Goal: Information Seeking & Learning: Check status

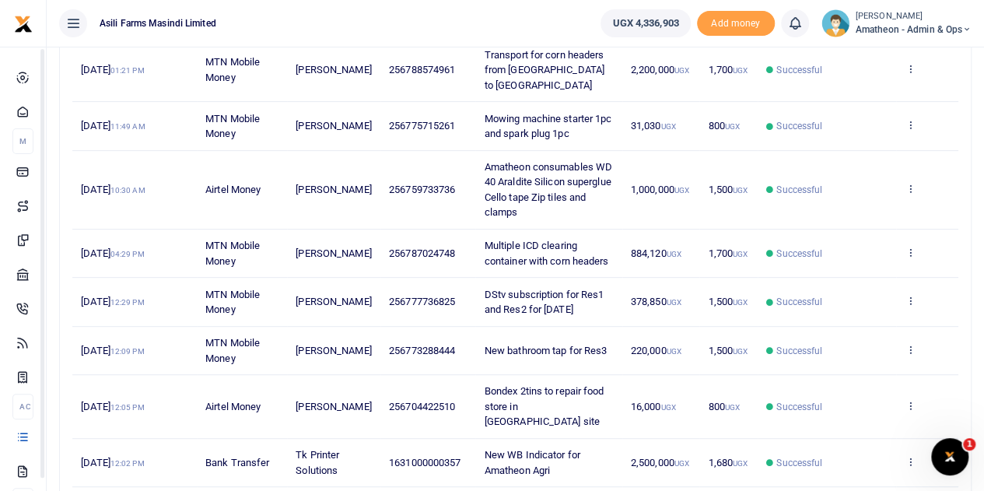
scroll to position [433, 0]
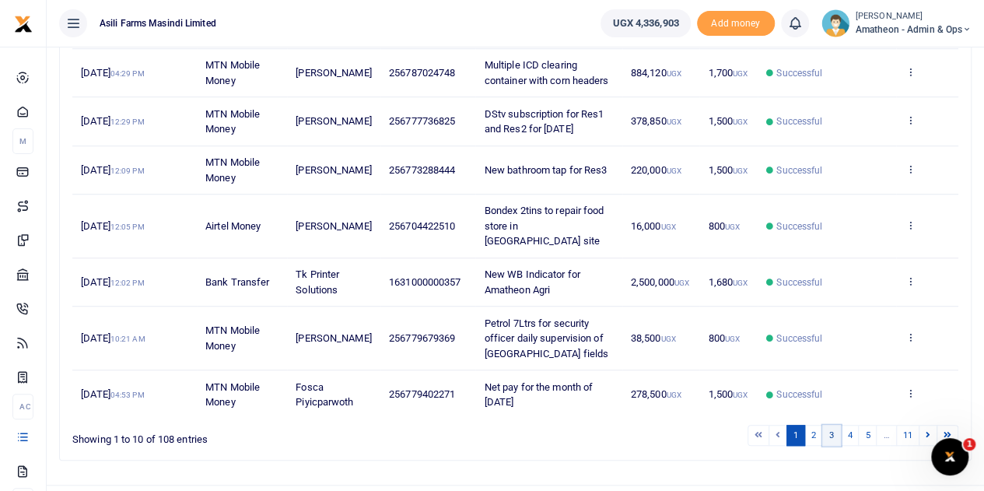
click at [838, 425] on link "3" at bounding box center [831, 435] width 19 height 21
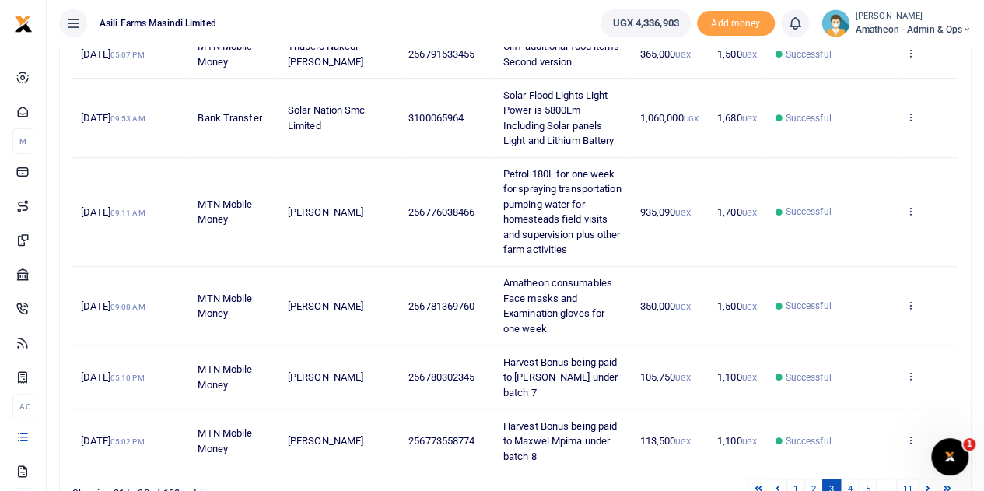
scroll to position [584, 0]
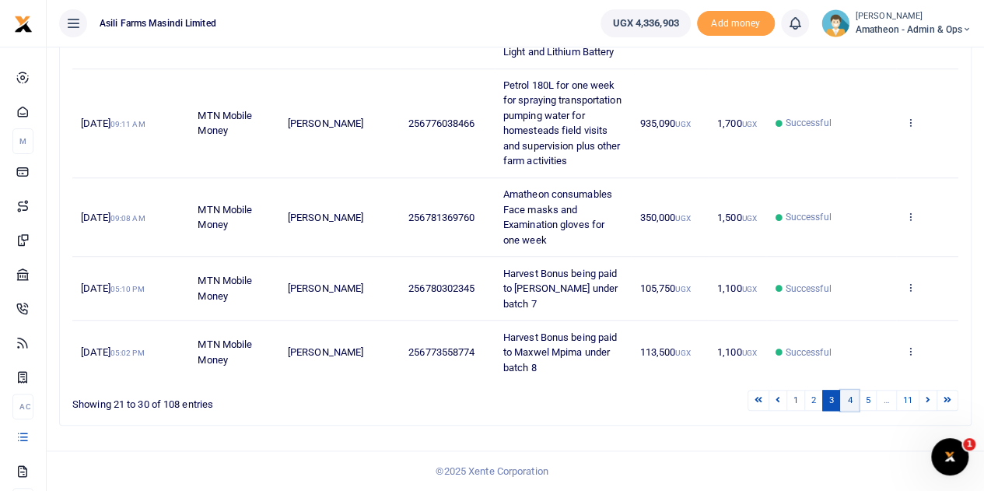
click at [853, 399] on link "4" at bounding box center [849, 400] width 19 height 21
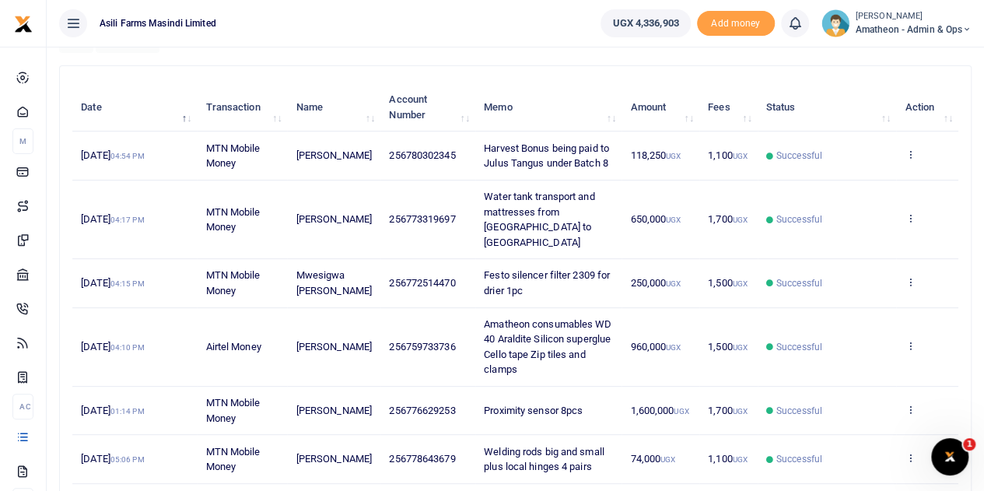
scroll to position [134, 0]
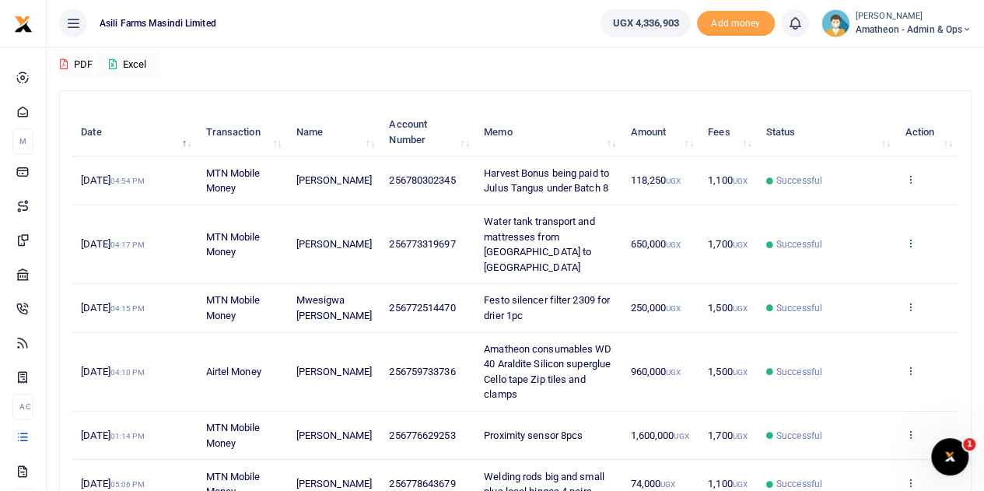
click at [912, 237] on icon at bounding box center [910, 242] width 10 height 11
click at [828, 259] on link "View details" at bounding box center [853, 262] width 123 height 22
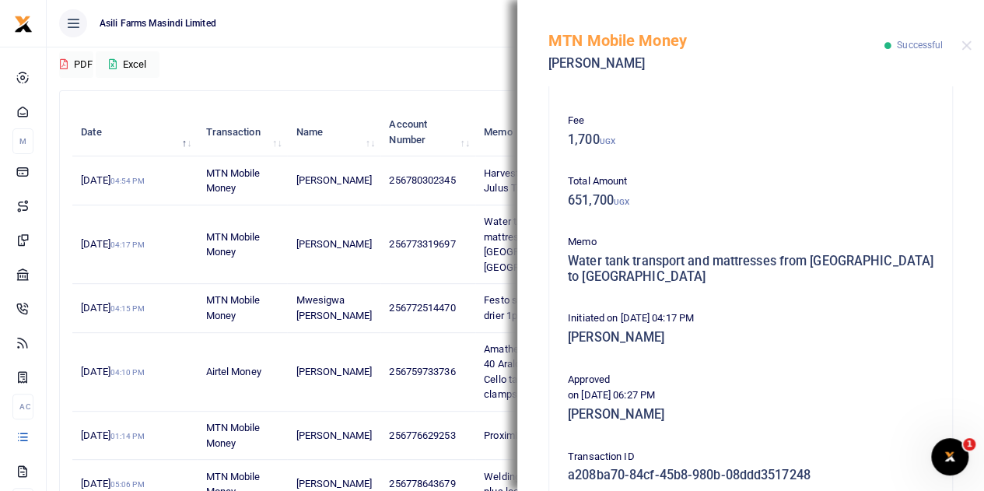
scroll to position [350, 0]
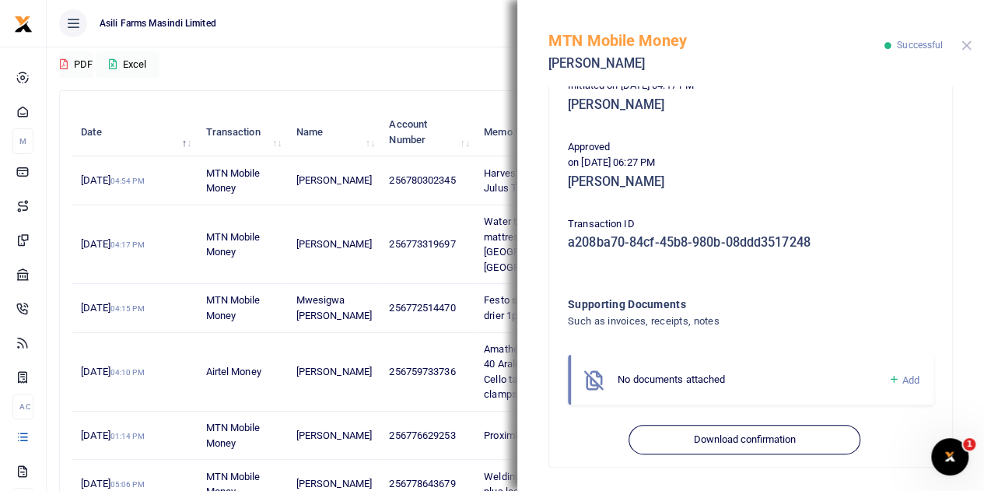
click at [965, 46] on button "Close" at bounding box center [967, 45] width 10 height 10
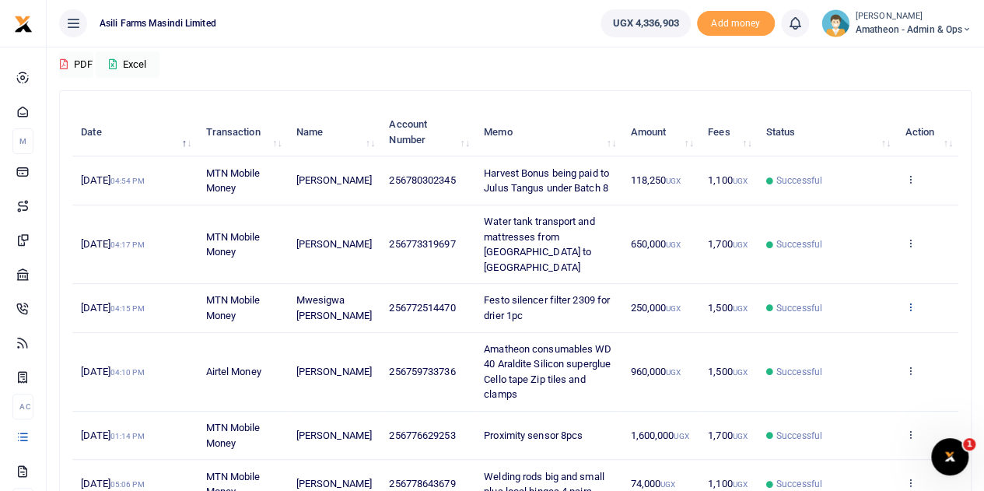
click at [909, 301] on icon at bounding box center [910, 306] width 10 height 11
click at [832, 316] on link "View details" at bounding box center [853, 325] width 123 height 22
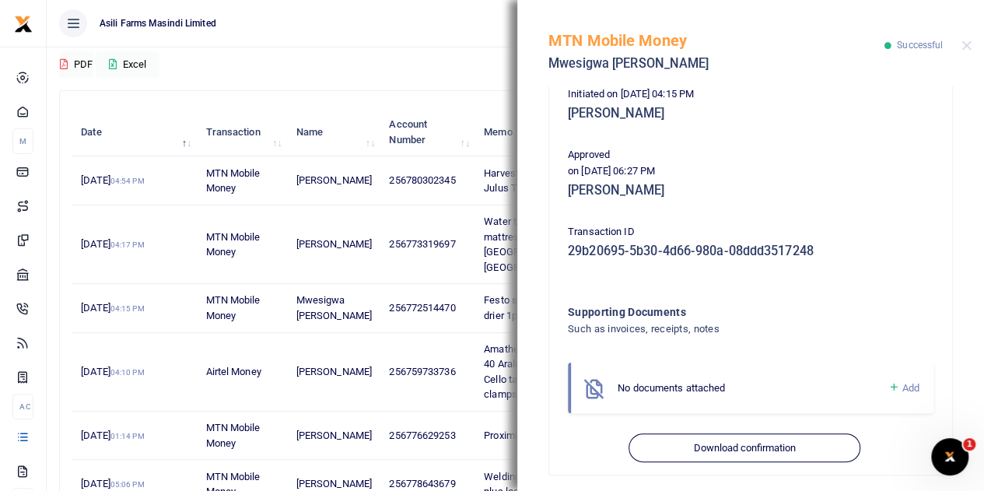
scroll to position [335, 0]
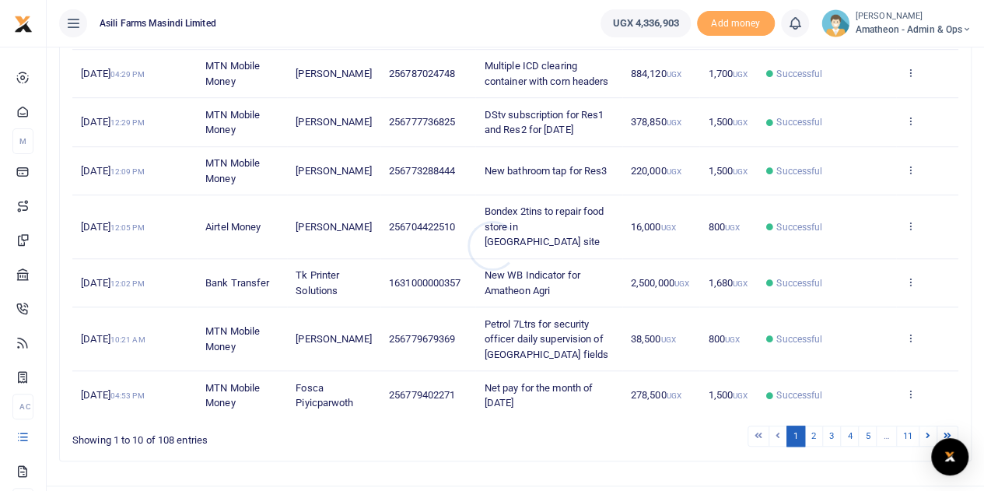
scroll to position [433, 0]
click at [839, 425] on link "3" at bounding box center [831, 435] width 19 height 21
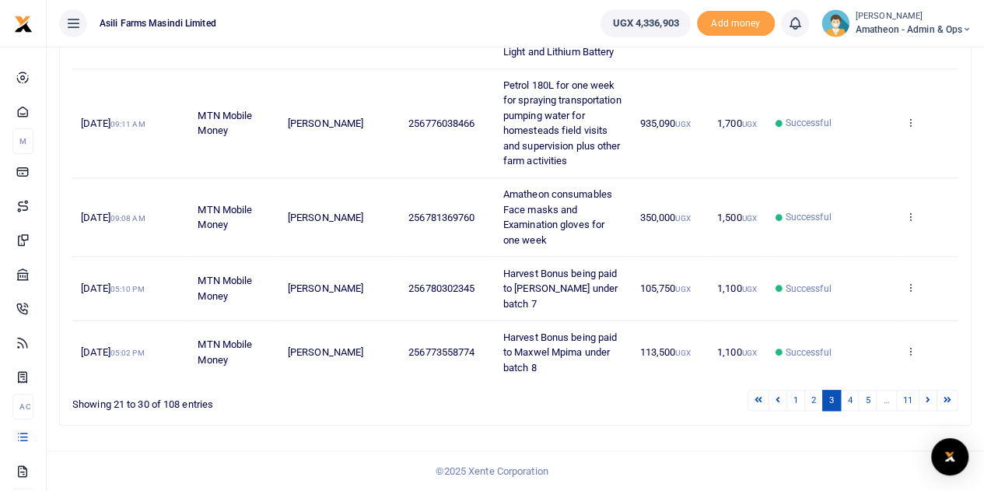
scroll to position [584, 0]
click at [848, 398] on link "4" at bounding box center [849, 400] width 19 height 21
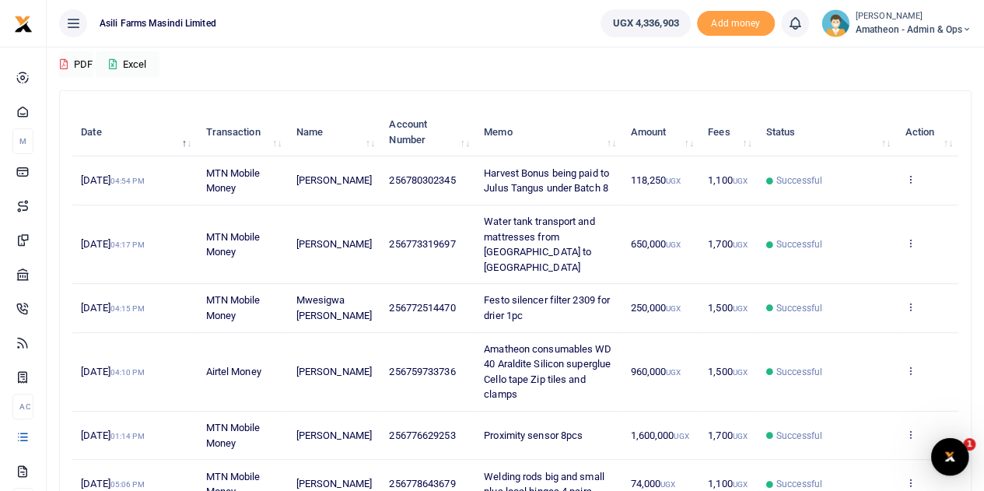
scroll to position [0, 0]
click at [908, 366] on icon at bounding box center [910, 370] width 10 height 11
click at [842, 390] on link "View details" at bounding box center [853, 396] width 123 height 22
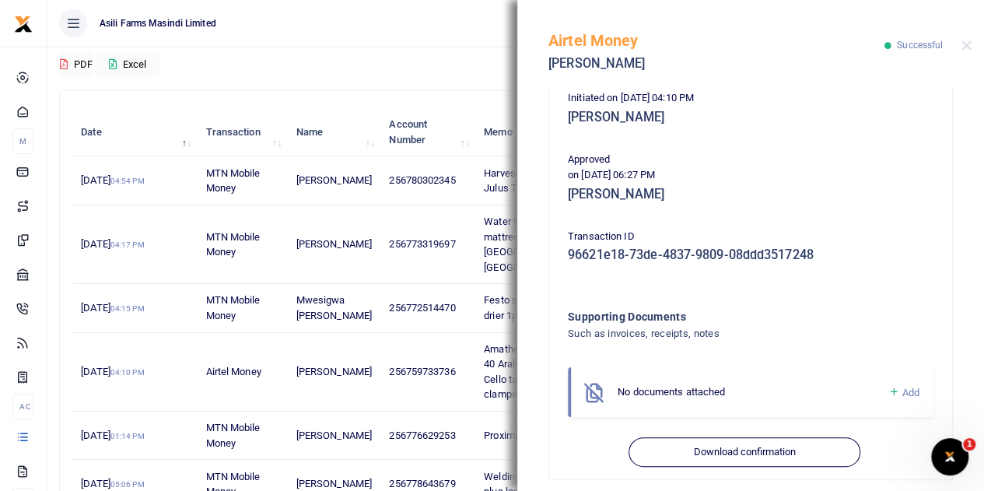
scroll to position [350, 0]
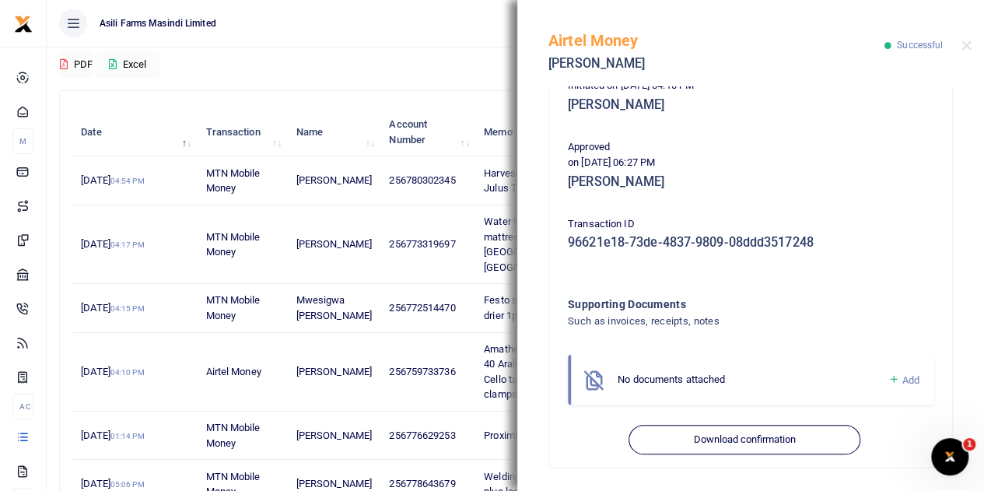
click at [387, 13] on ul "Asili Farms Masindi Limited" at bounding box center [318, 23] width 542 height 47
click at [959, 47] on div "Airtel Money Stephen Mutibwa Successful" at bounding box center [750, 43] width 467 height 86
click at [962, 46] on button "Close" at bounding box center [967, 45] width 10 height 10
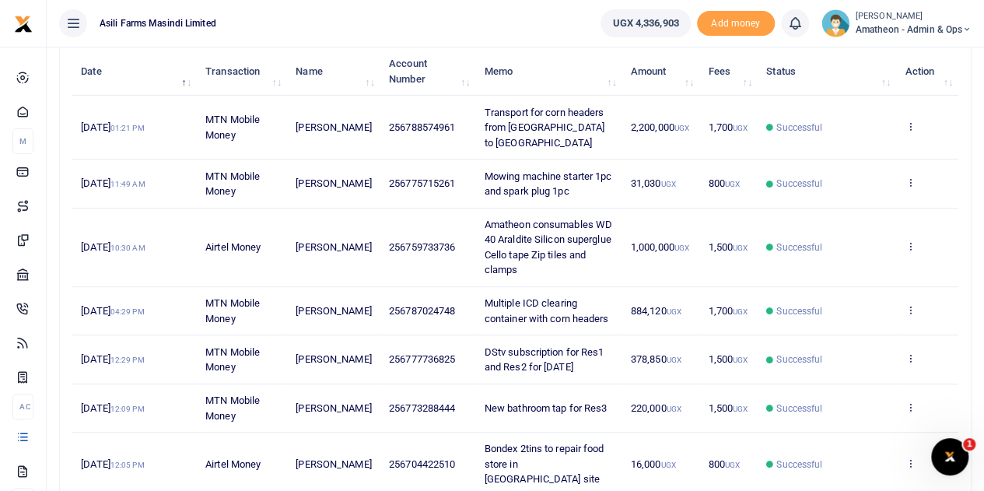
scroll to position [433, 0]
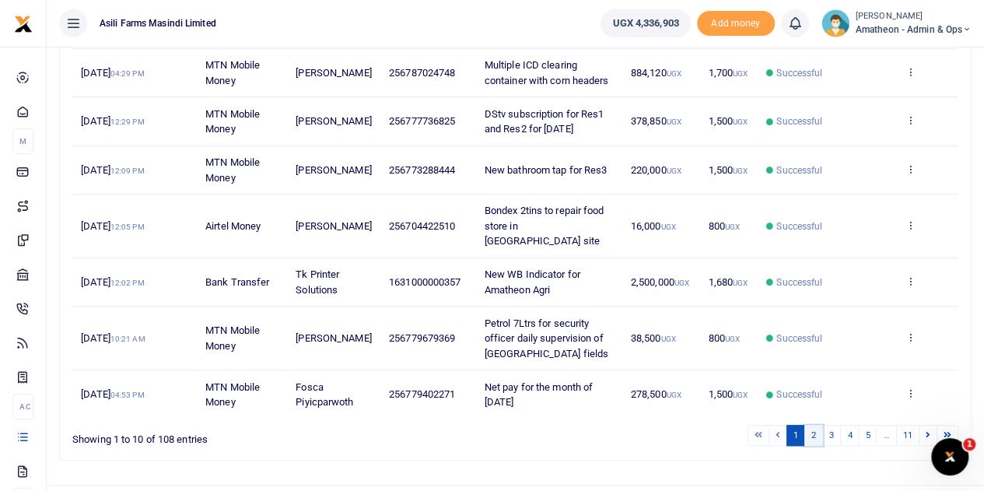
click at [822, 425] on link "2" at bounding box center [813, 435] width 19 height 21
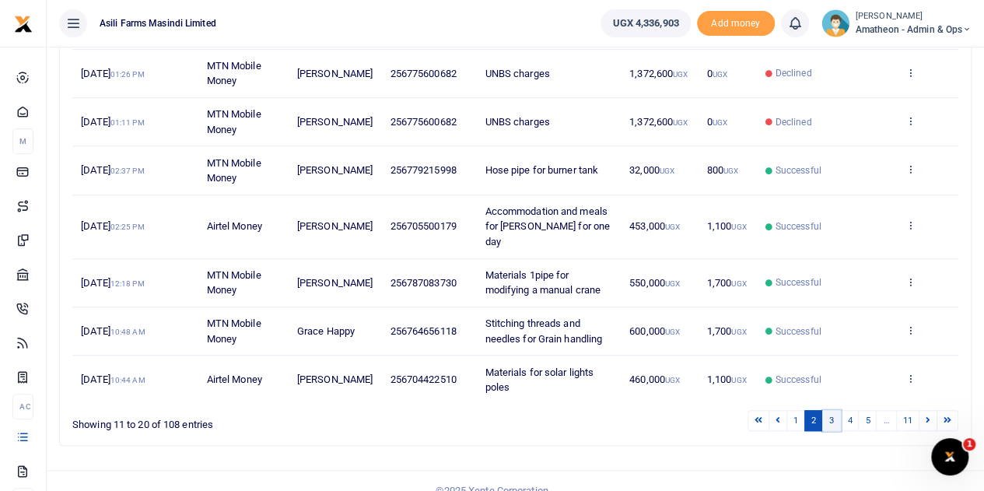
click at [829, 410] on link "3" at bounding box center [831, 420] width 19 height 21
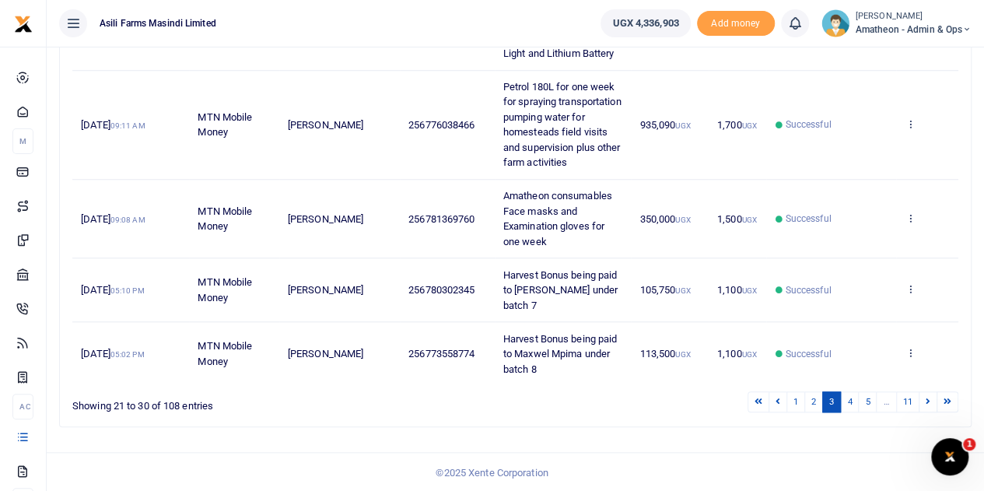
scroll to position [584, 0]
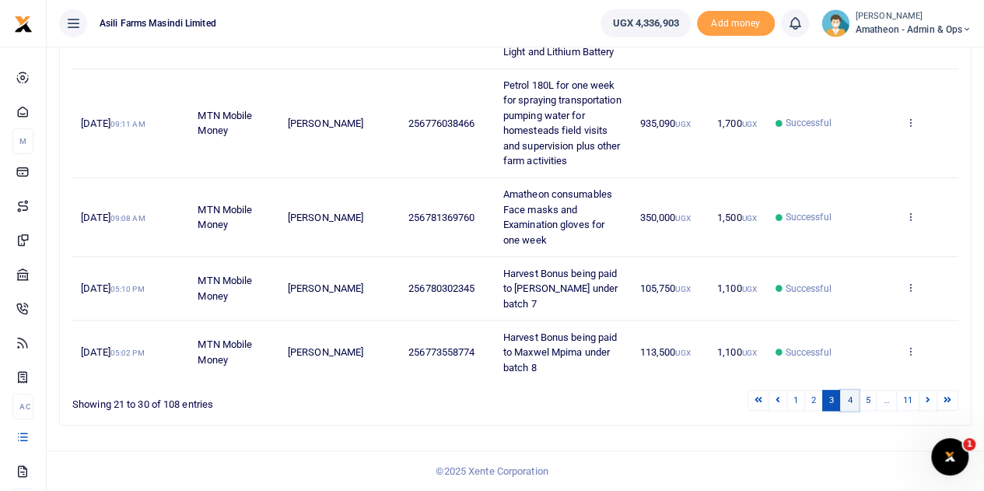
click at [853, 400] on link "4" at bounding box center [849, 400] width 19 height 21
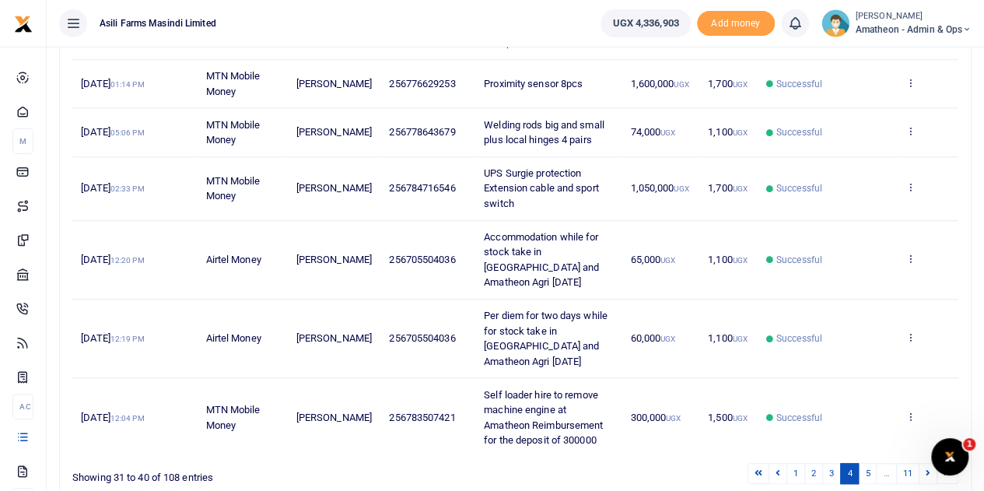
scroll to position [523, 0]
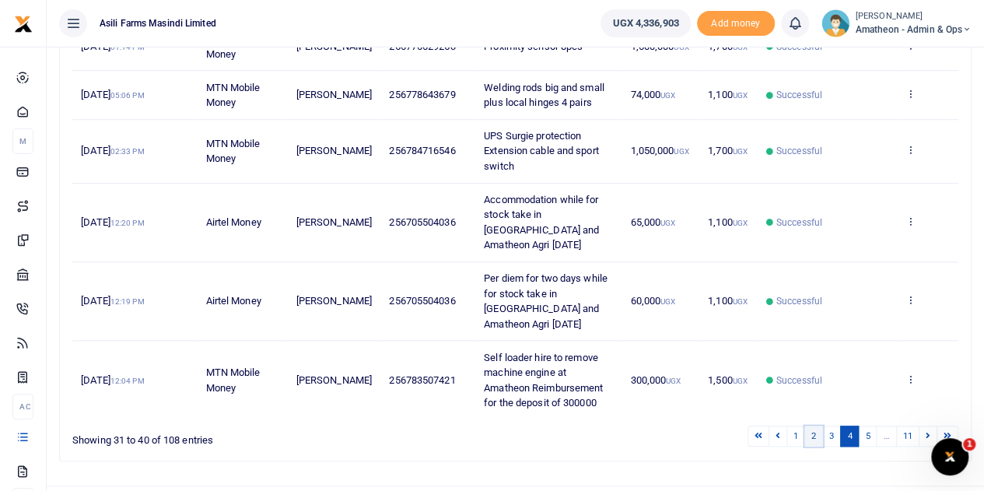
click at [818, 426] on link "2" at bounding box center [813, 436] width 19 height 21
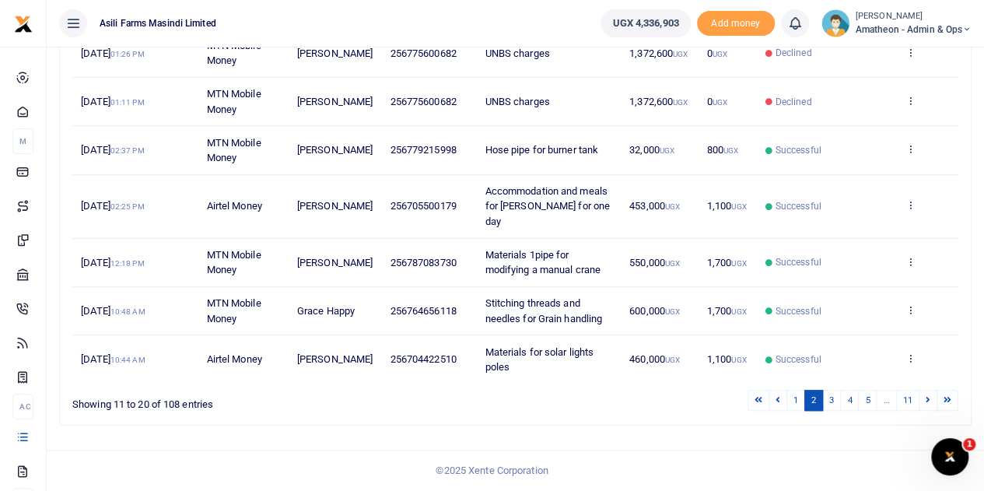
scroll to position [417, 0]
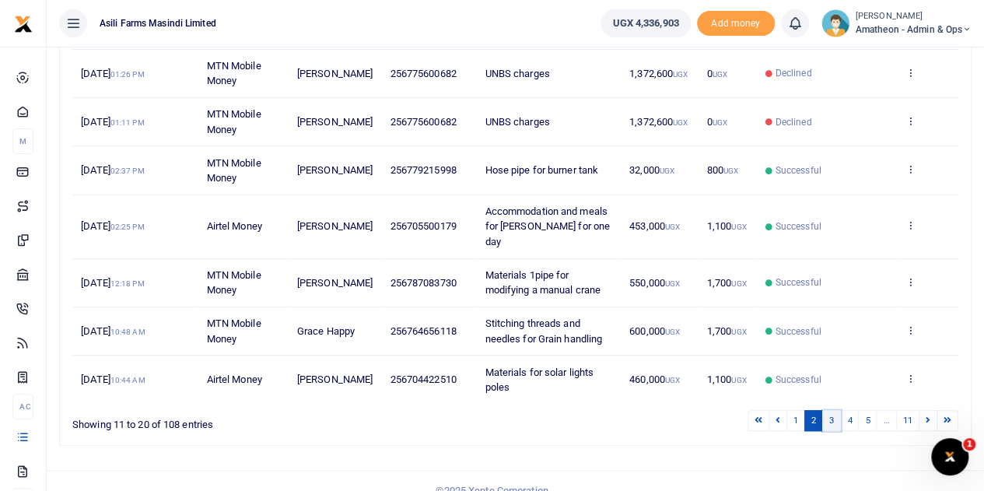
click at [832, 410] on link "3" at bounding box center [831, 420] width 19 height 21
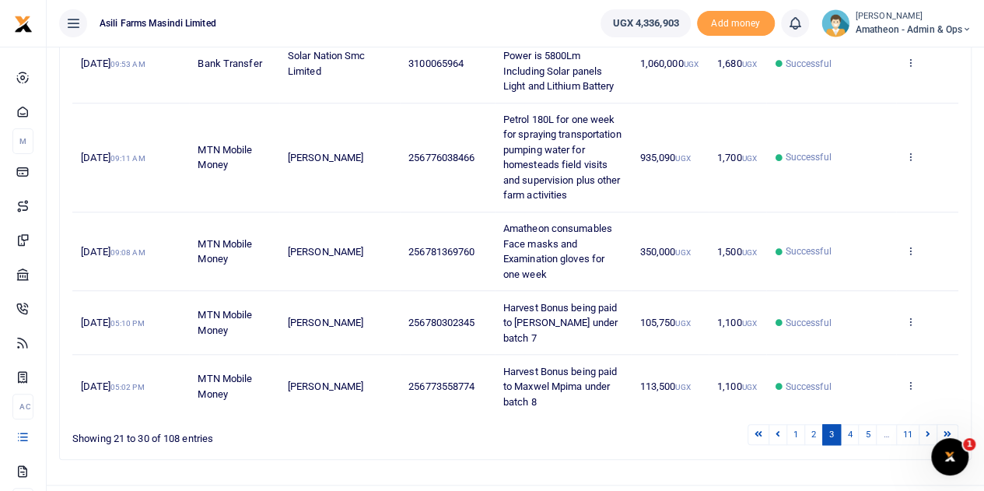
scroll to position [506, 0]
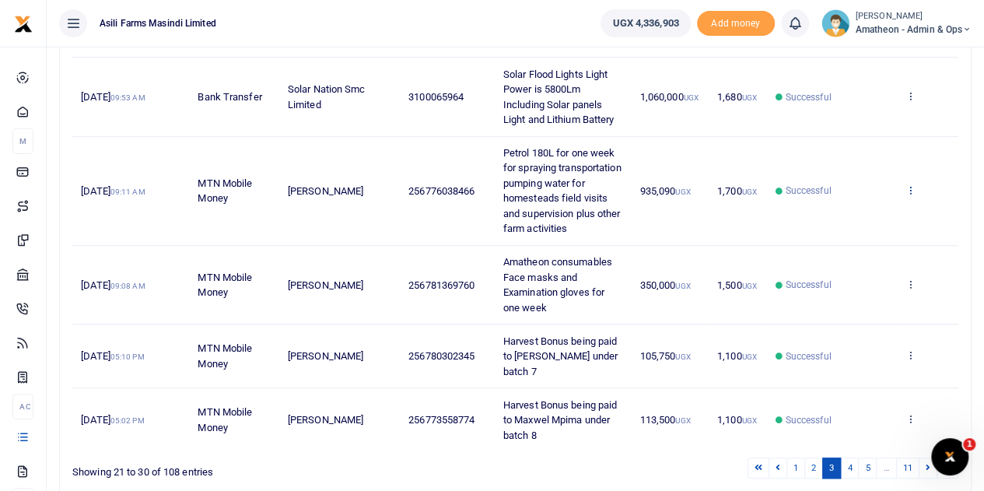
click at [913, 195] on icon at bounding box center [910, 189] width 10 height 11
click at [846, 248] on link "View details" at bounding box center [853, 245] width 123 height 22
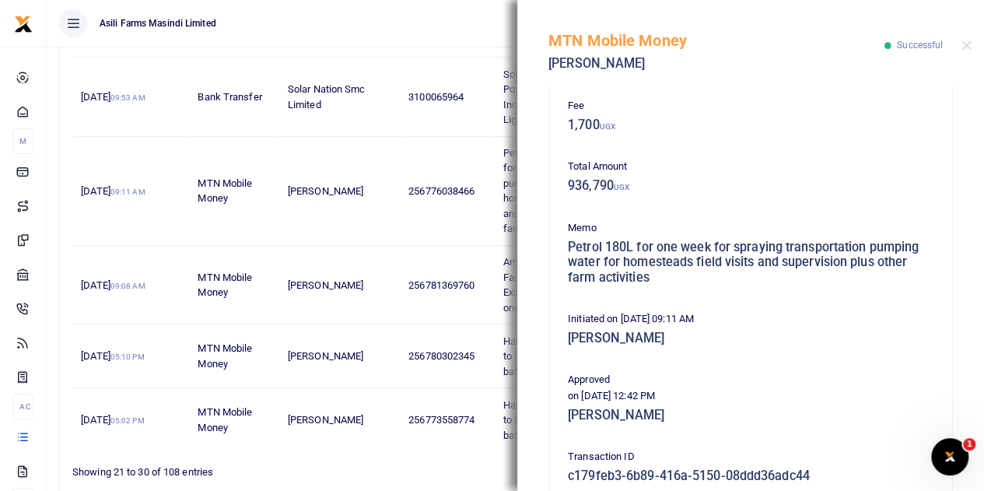
scroll to position [0, 0]
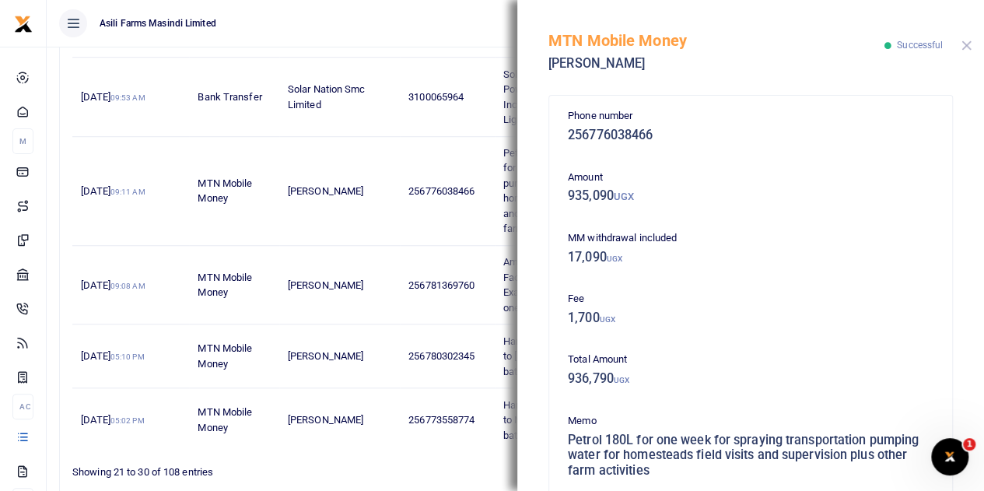
click at [962, 42] on button "Close" at bounding box center [967, 45] width 10 height 10
